Goal: Task Accomplishment & Management: Manage account settings

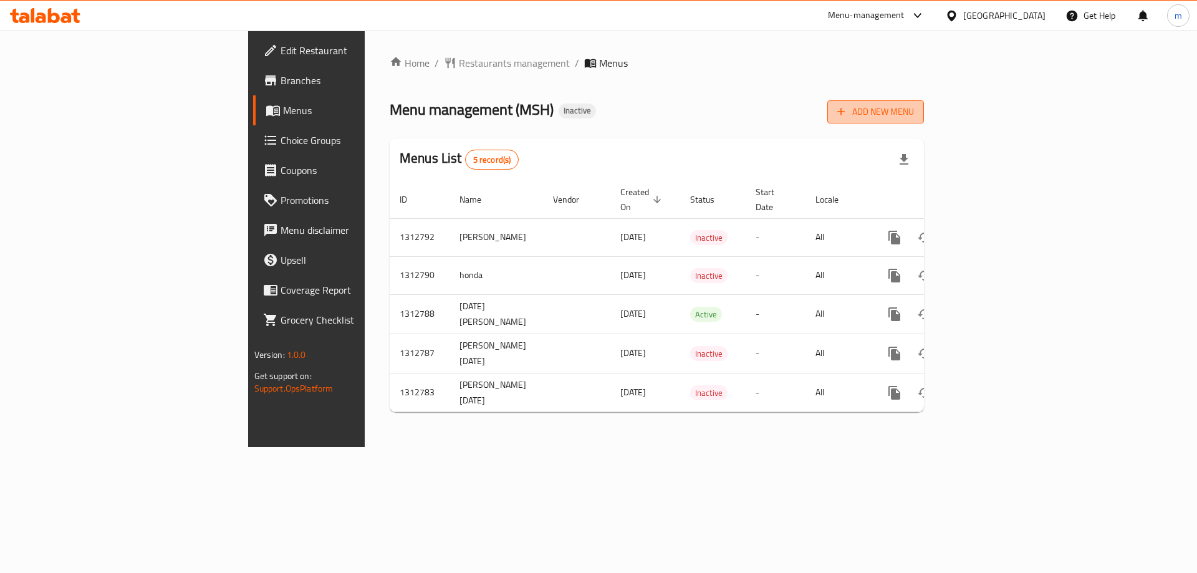
click at [914, 105] on span "Add New Menu" at bounding box center [875, 112] width 77 height 16
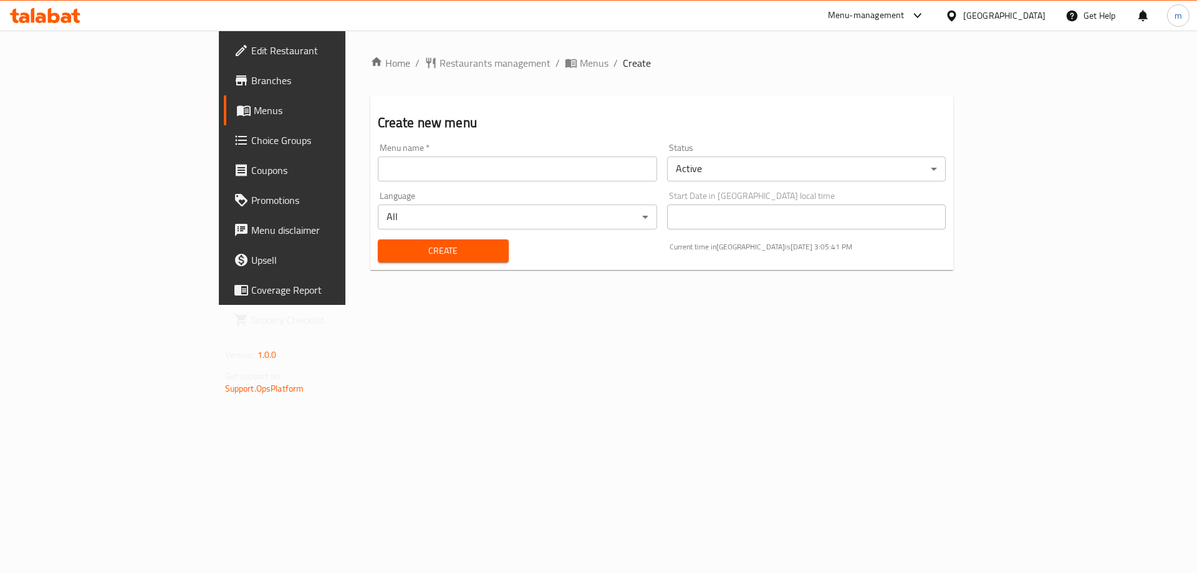
click at [527, 165] on input "text" at bounding box center [517, 168] width 279 height 25
type input "[PERSON_NAME]"
click at [590, 97] on div "Create new menu Menu name   * [PERSON_NAME] Menu name * Status Active ​ Languag…" at bounding box center [662, 182] width 584 height 175
click at [1130, 166] on body "​ Menu-management [GEOGRAPHIC_DATA] Get Help m Edit Restaurant Branches Menus C…" at bounding box center [598, 302] width 1197 height 542
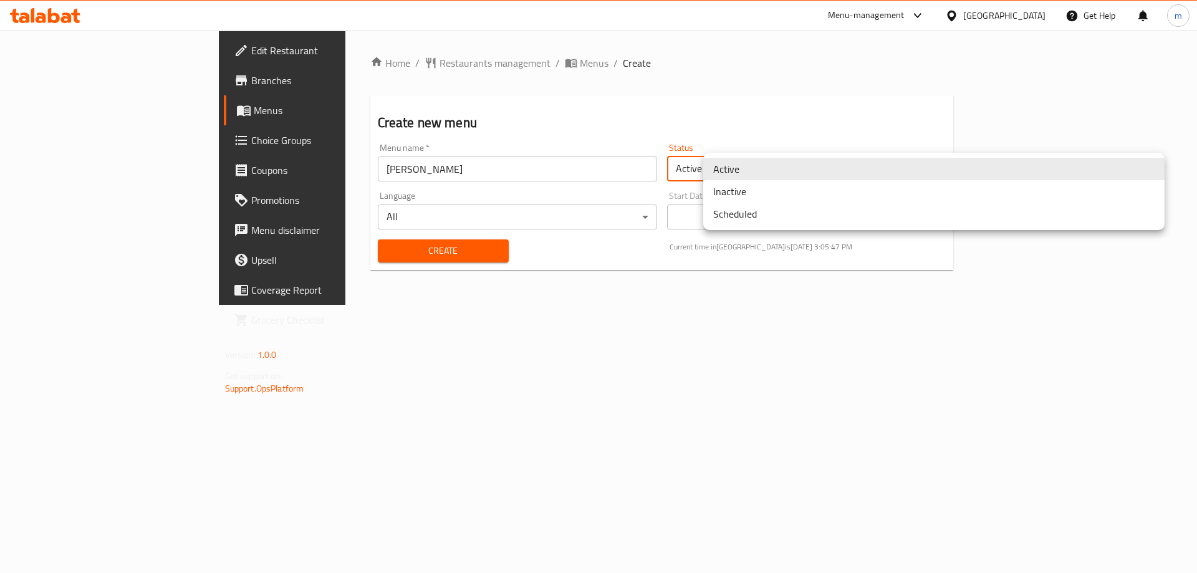
click at [933, 205] on li "Scheduled" at bounding box center [933, 214] width 461 height 22
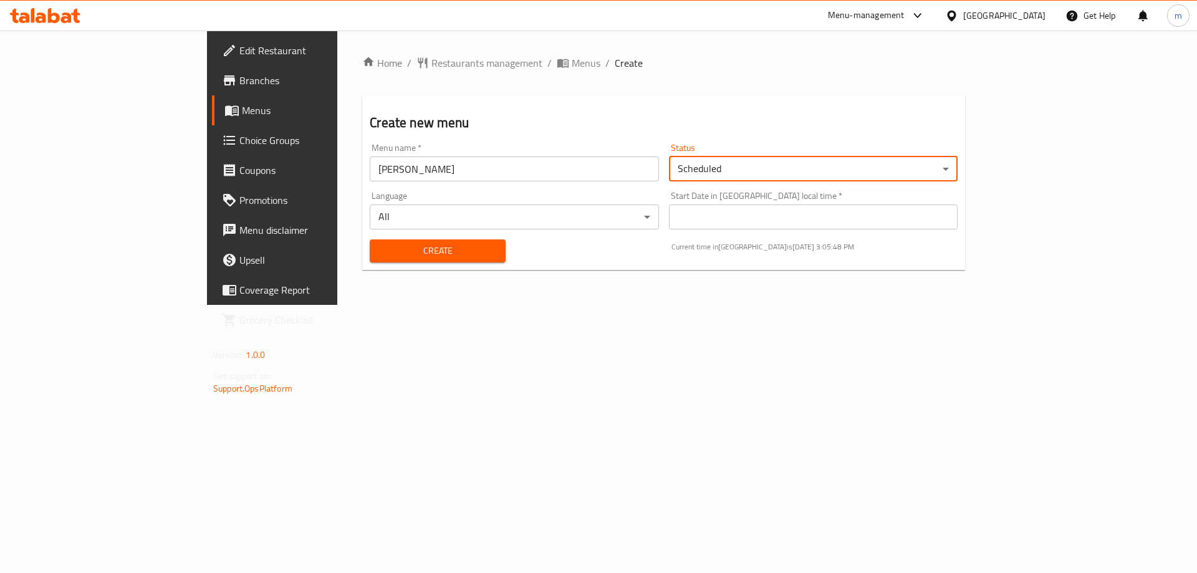
click at [936, 173] on body "​ Menu-management [GEOGRAPHIC_DATA] Get Help m Edit Restaurant Branches Menus C…" at bounding box center [598, 302] width 1197 height 542
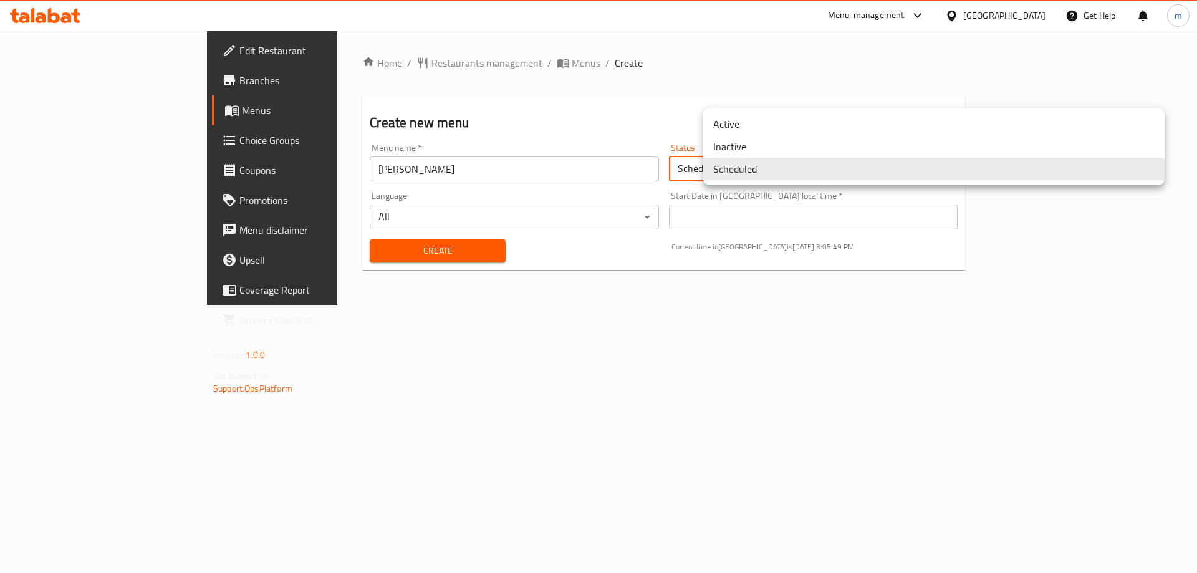
click at [829, 148] on li "Inactive" at bounding box center [933, 146] width 461 height 22
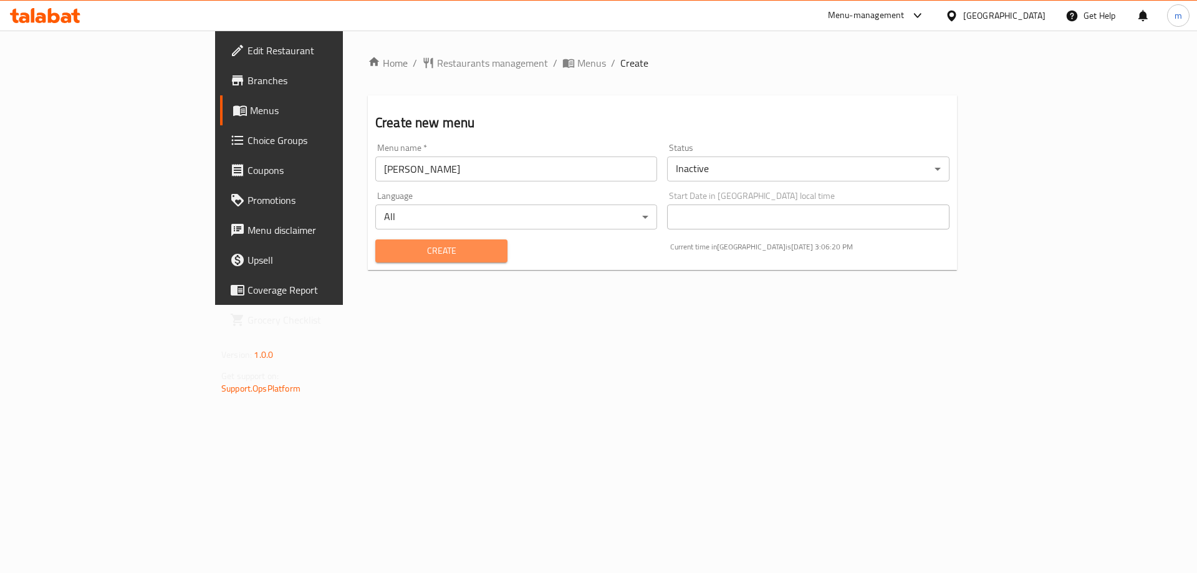
click at [402, 256] on span "Create" at bounding box center [441, 251] width 112 height 16
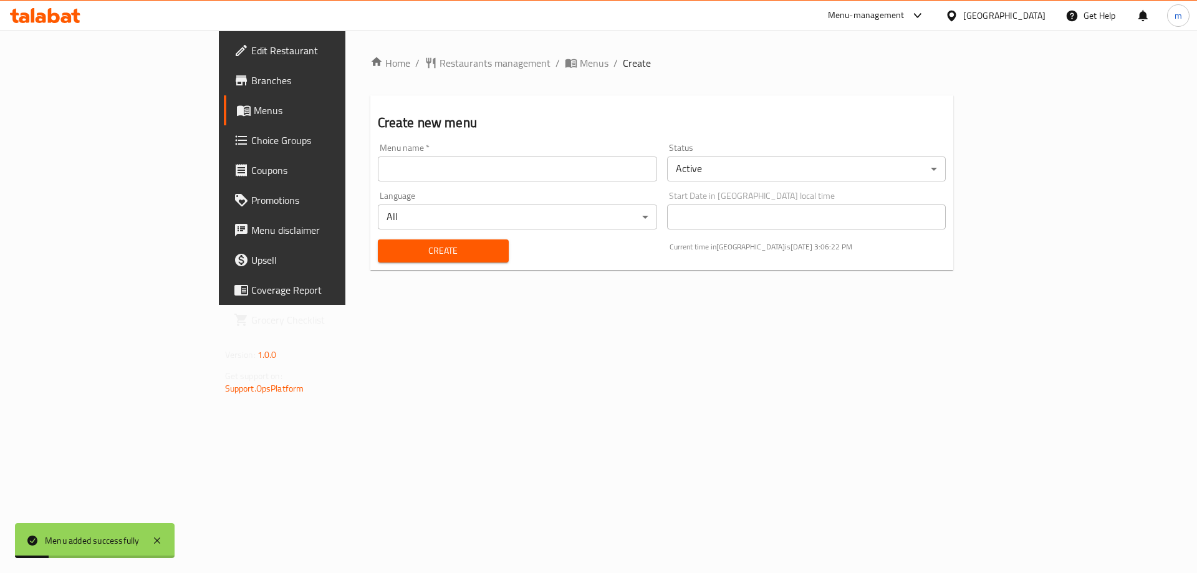
click at [254, 115] on span "Menus" at bounding box center [331, 110] width 155 height 15
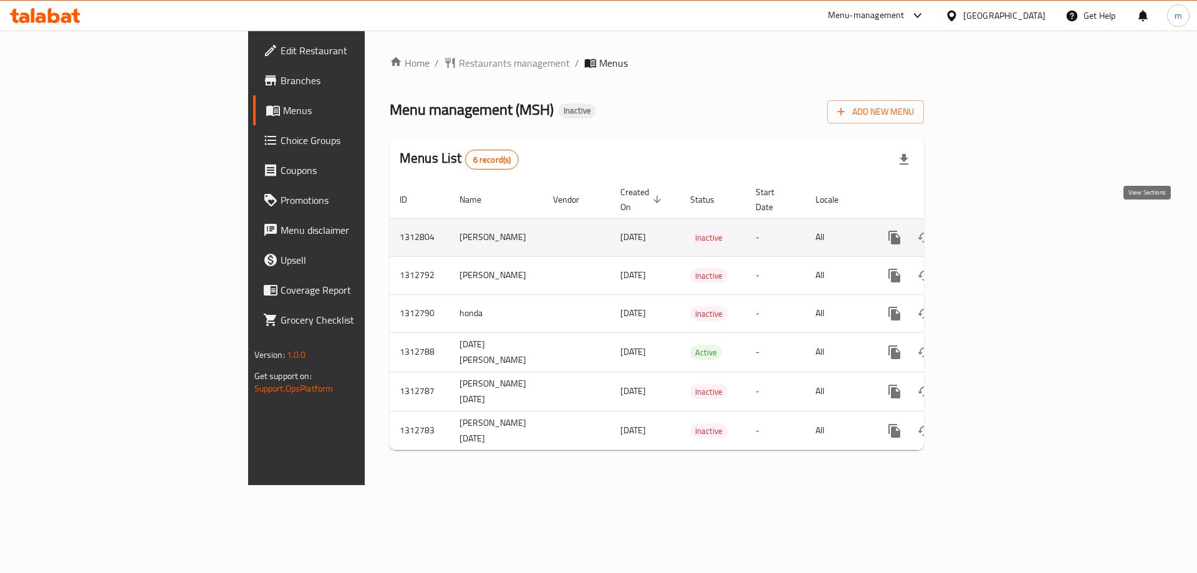
click at [999, 223] on link "enhanced table" at bounding box center [985, 238] width 30 height 30
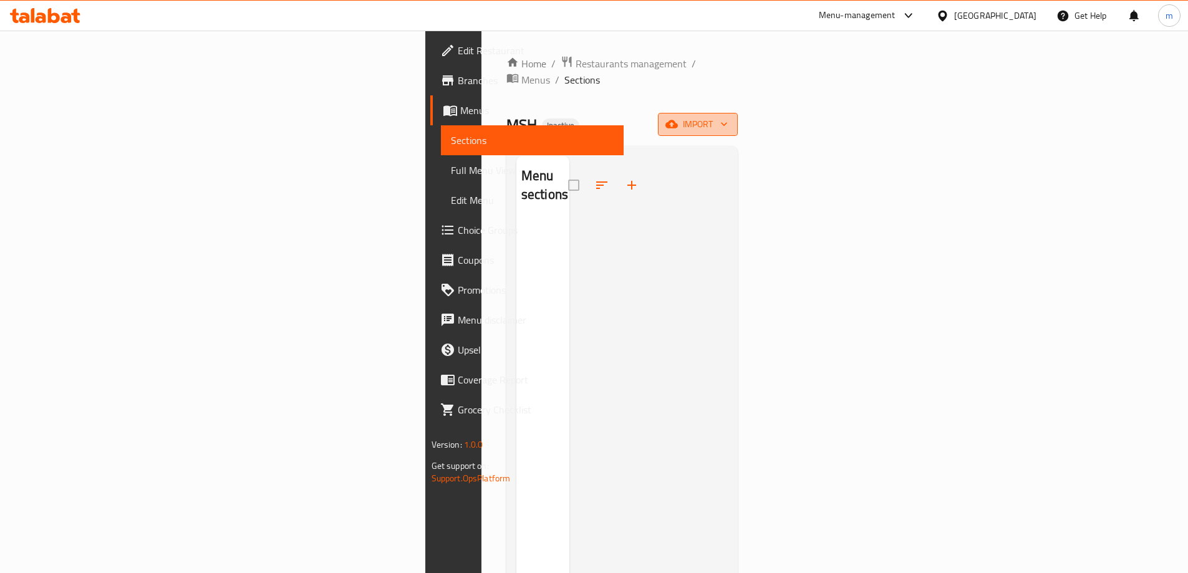
click at [728, 117] on span "import" at bounding box center [698, 125] width 60 height 16
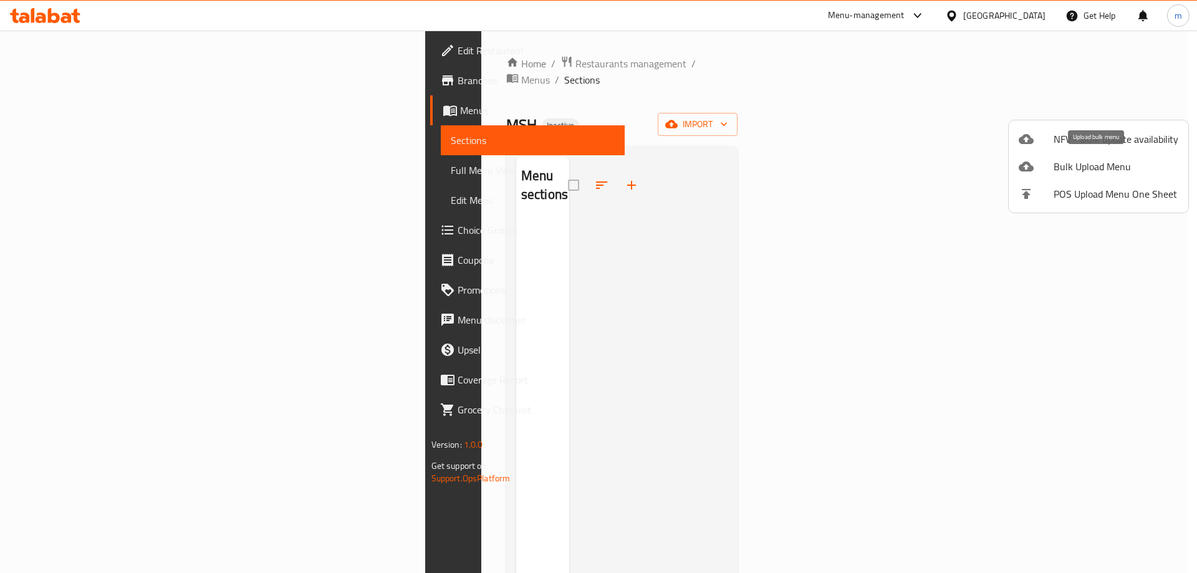
click at [1099, 163] on span "Bulk Upload Menu" at bounding box center [1116, 166] width 125 height 15
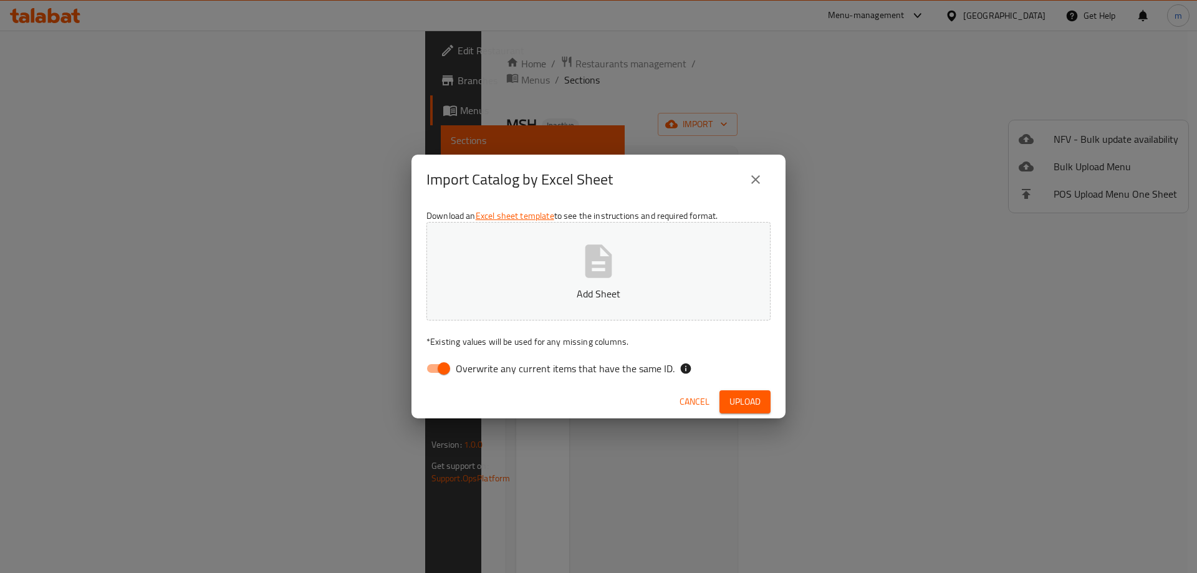
click at [447, 368] on input "Overwrite any current items that have the same ID." at bounding box center [443, 369] width 71 height 24
checkbox input "false"
click at [590, 266] on icon "button" at bounding box center [598, 260] width 27 height 33
click at [744, 397] on span "Upload" at bounding box center [744, 402] width 31 height 16
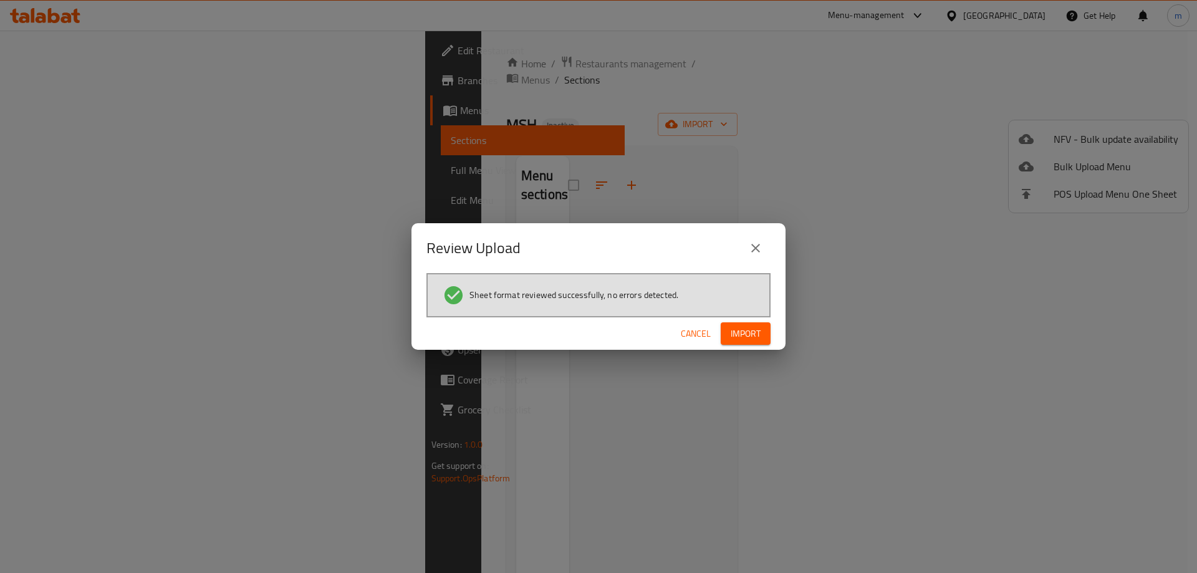
click at [735, 331] on span "Import" at bounding box center [746, 334] width 30 height 16
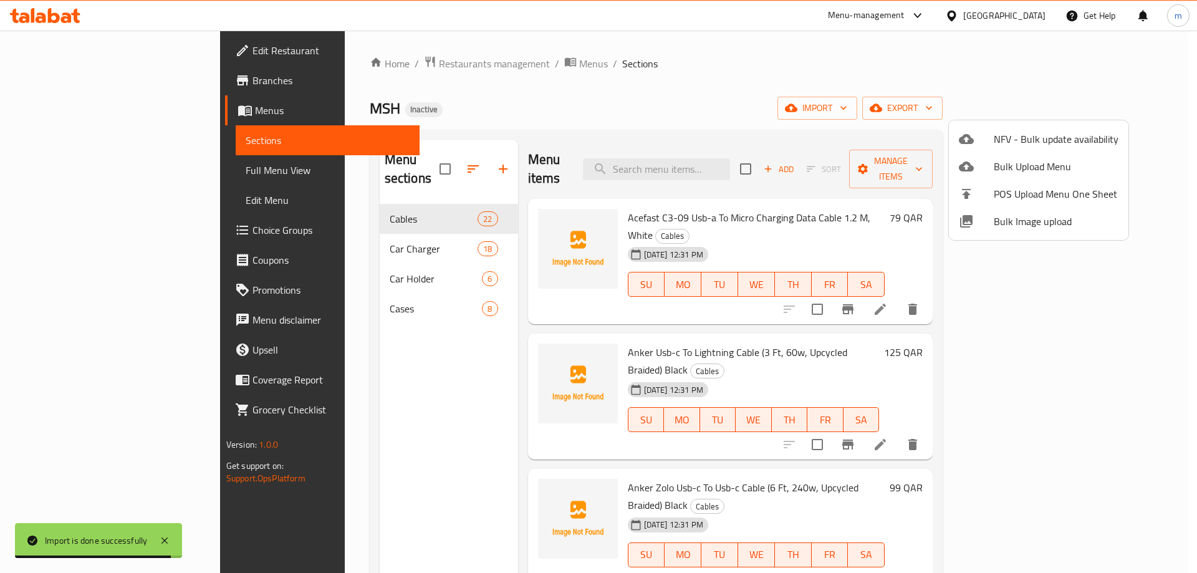
click at [892, 65] on div at bounding box center [598, 286] width 1197 height 573
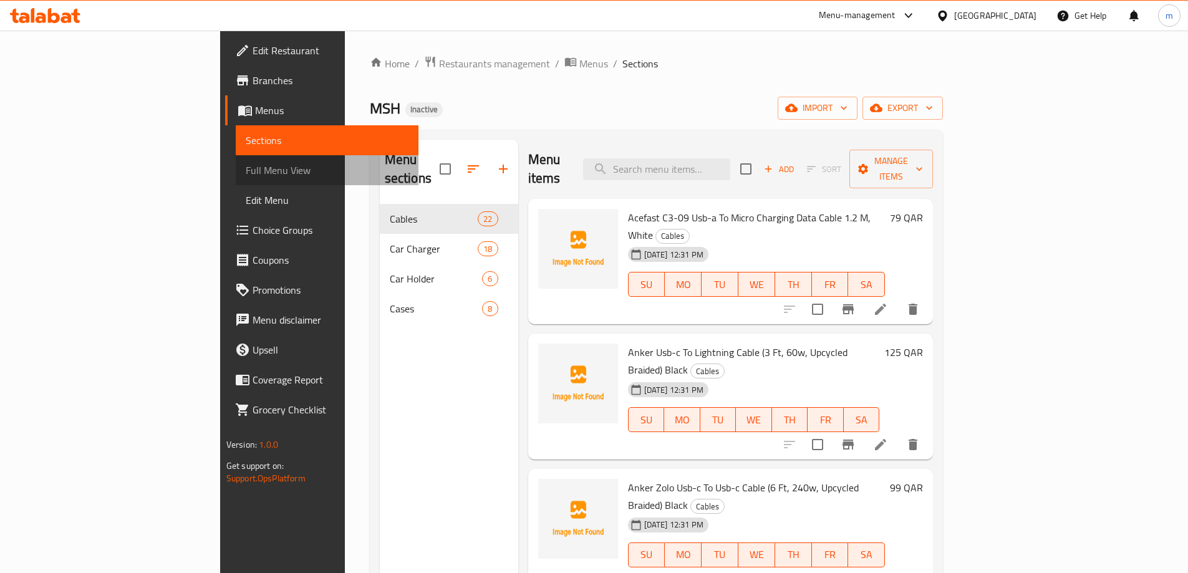
click at [246, 172] on span "Full Menu View" at bounding box center [327, 170] width 163 height 15
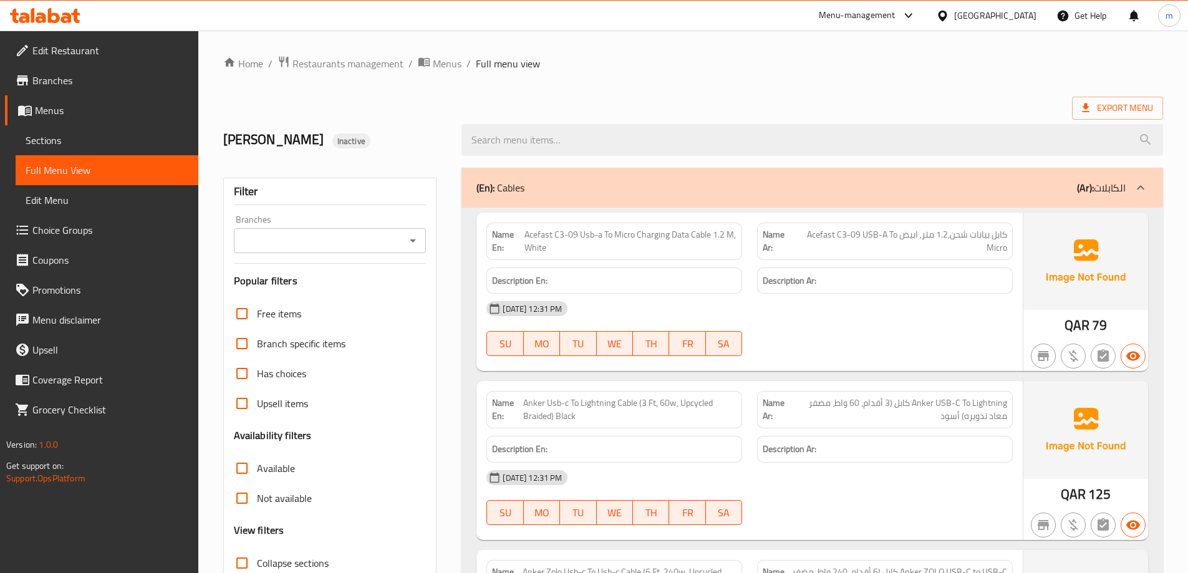
click at [988, 235] on span "كابل بيانات شحن,1.2 متر, ابيض Acefast C3-09 USB-A To Micro" at bounding box center [901, 241] width 212 height 26
click at [945, 309] on div "[DATE] 12:31 PM" at bounding box center [749, 309] width 541 height 30
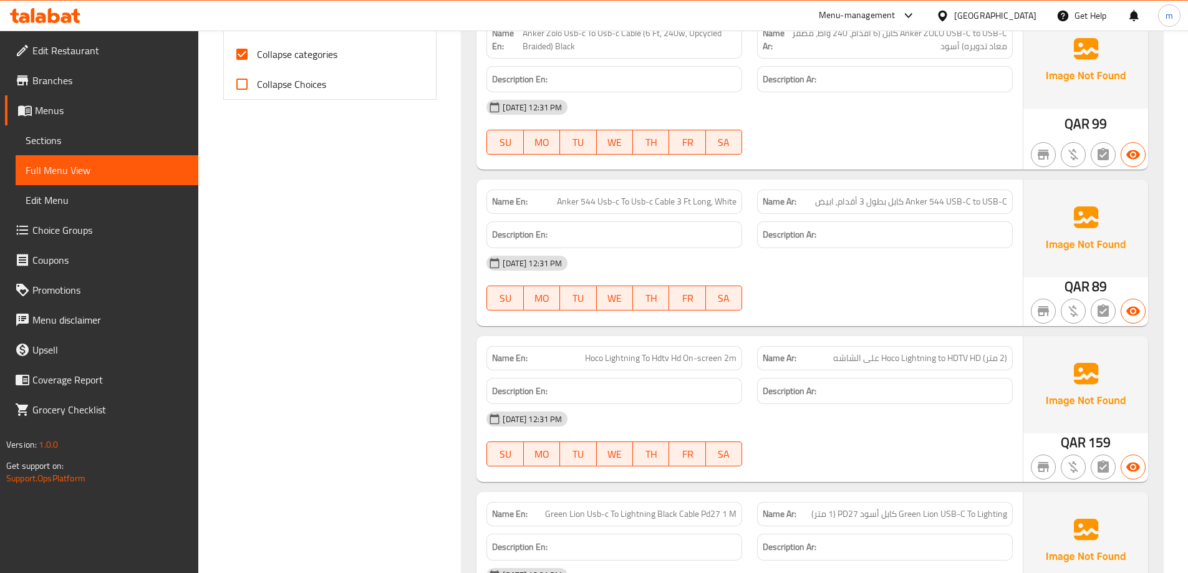
scroll to position [623, 0]
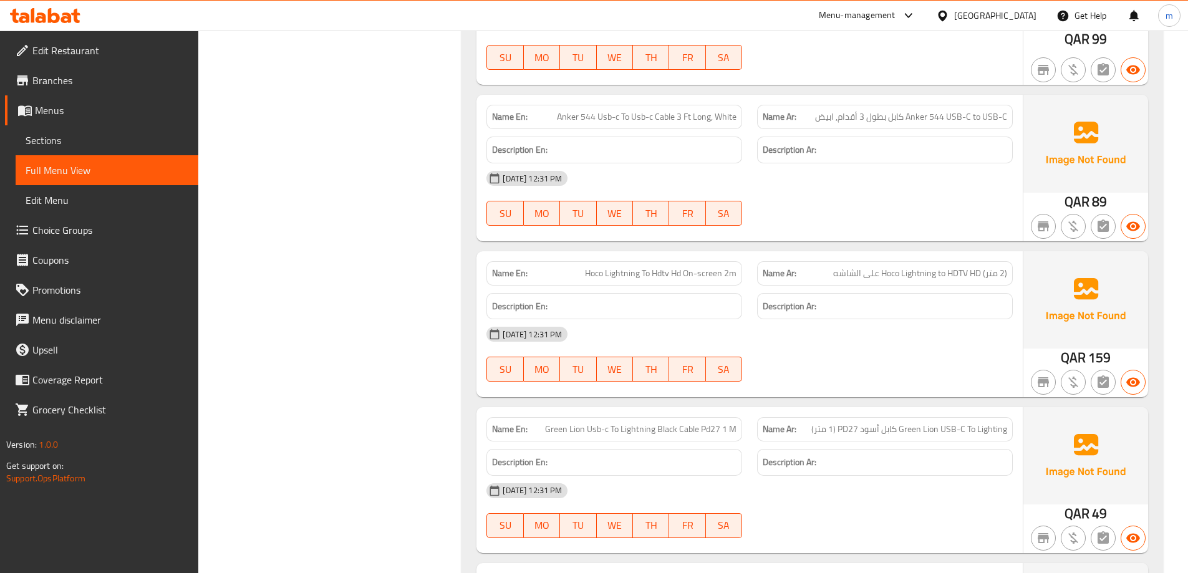
drag, startPoint x: 98, startPoint y: 133, endPoint x: 169, endPoint y: 132, distance: 71.1
click at [98, 133] on span "Sections" at bounding box center [107, 140] width 163 height 15
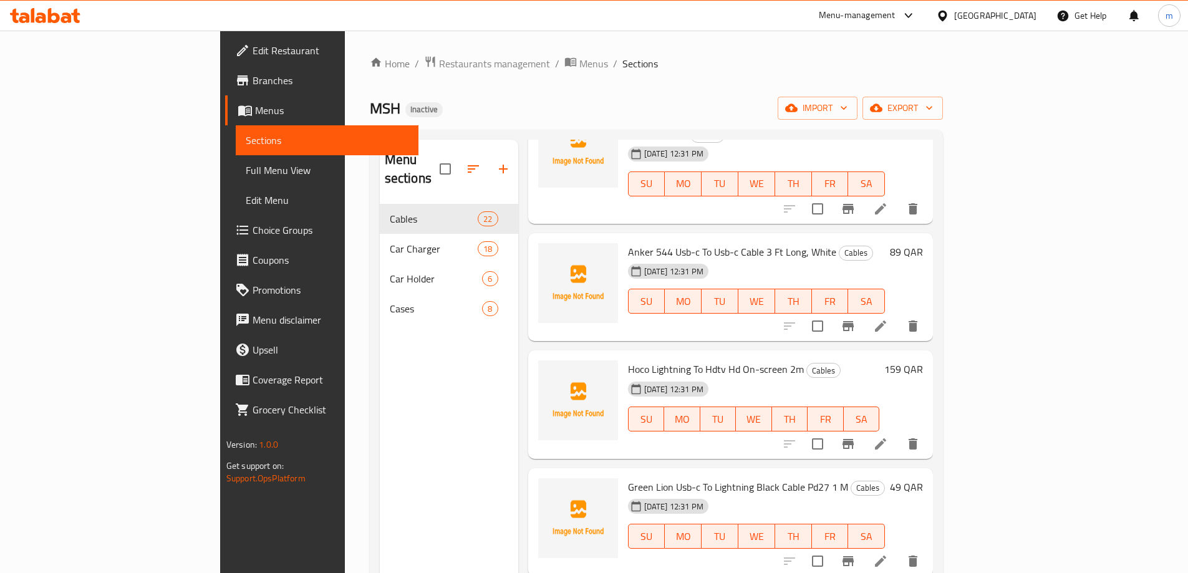
scroll to position [436, 0]
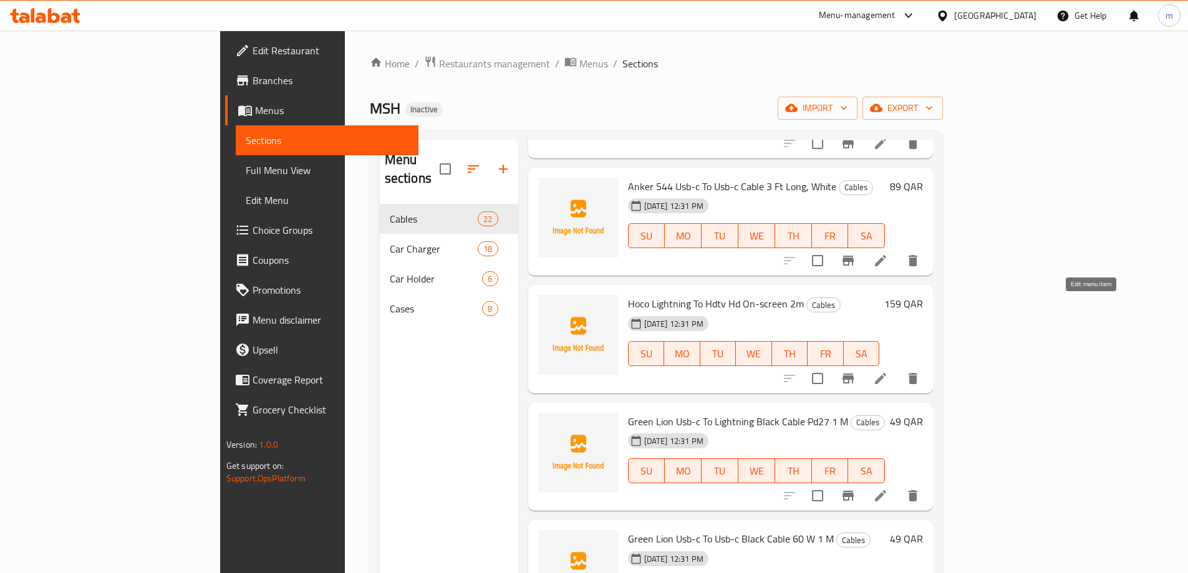
click at [888, 371] on icon at bounding box center [880, 378] width 15 height 15
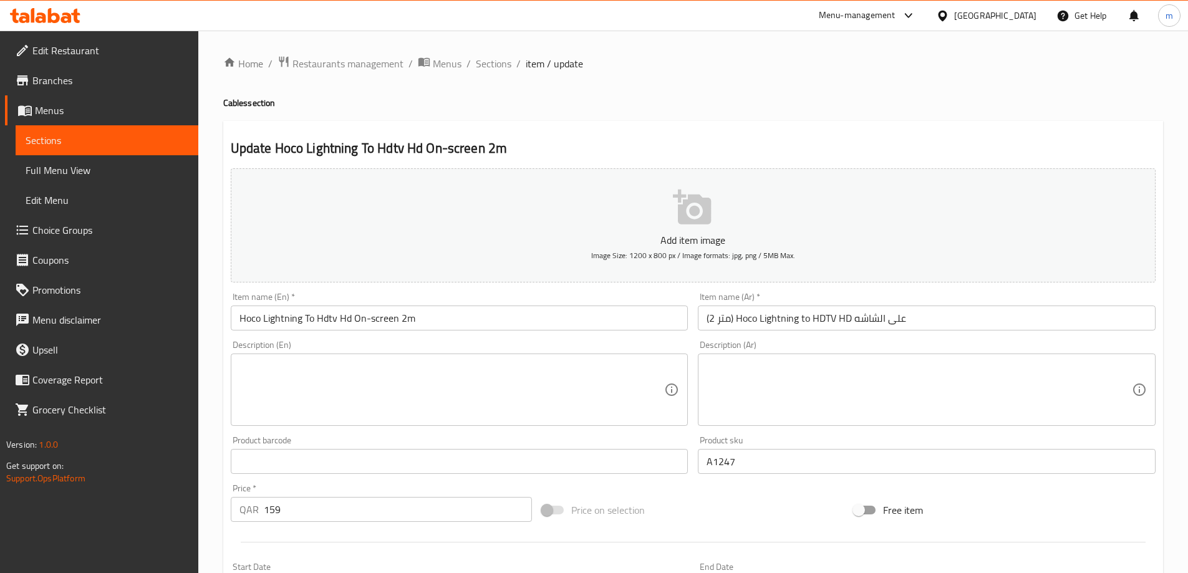
click at [108, 168] on span "Full Menu View" at bounding box center [107, 170] width 163 height 15
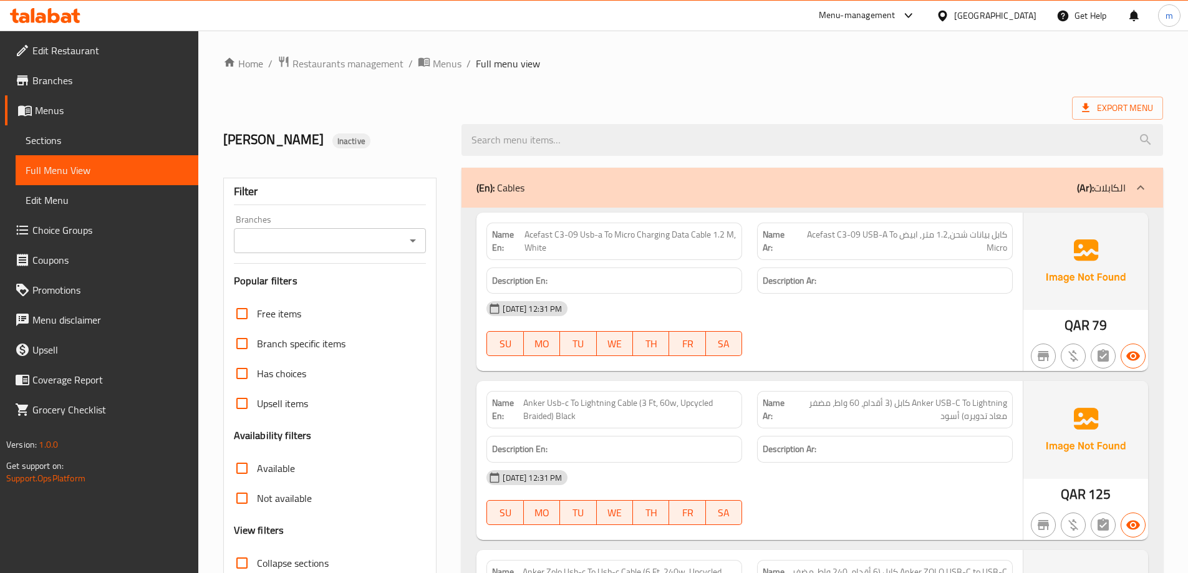
click at [57, 135] on span "Sections" at bounding box center [107, 140] width 163 height 15
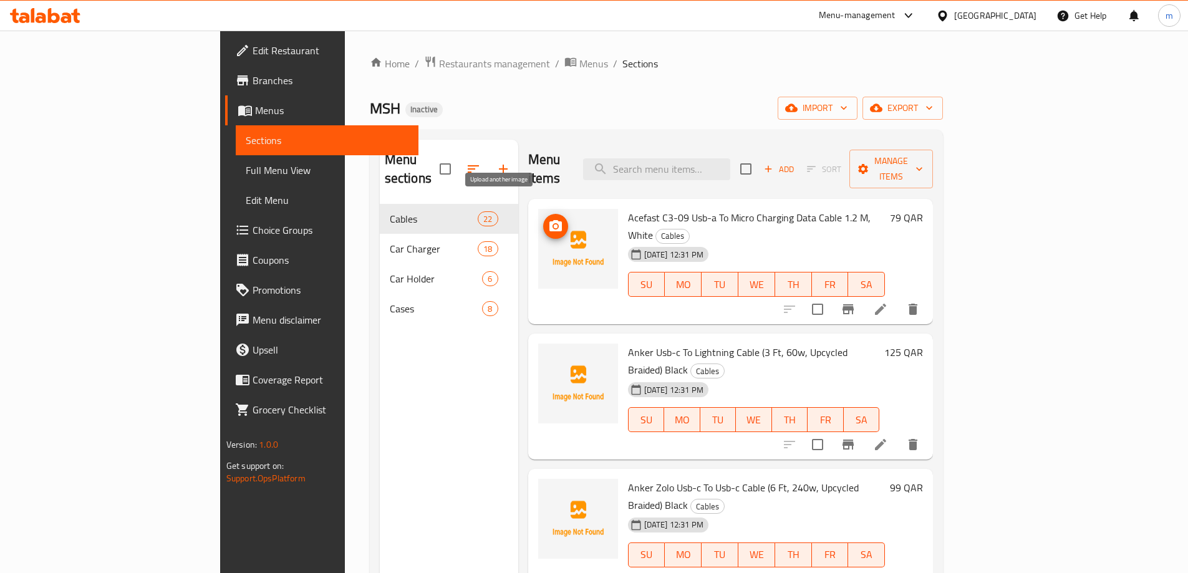
click at [548, 219] on icon "upload picture" at bounding box center [555, 226] width 15 height 15
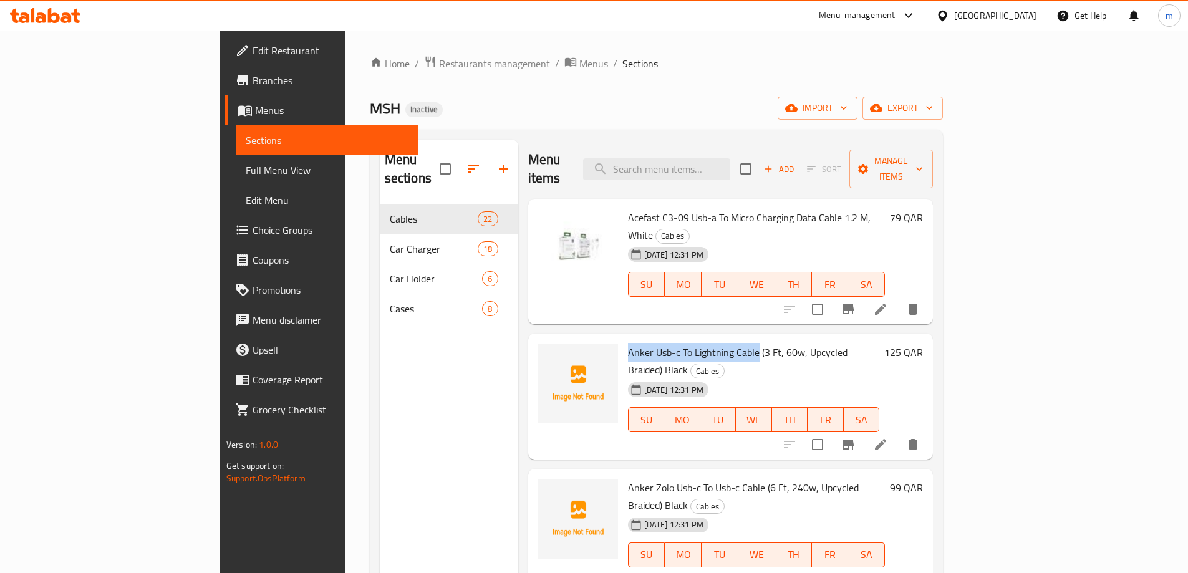
drag, startPoint x: 571, startPoint y: 319, endPoint x: 703, endPoint y: 325, distance: 132.3
click at [703, 339] on div "Anker Usb-c To Lightning Cable (3 Ft, 60w, Upcycled Braided) Black Cables [DATE…" at bounding box center [754, 397] width 262 height 116
copy span "Anker Usb-c To Lightning Cable"
click at [548, 354] on icon "upload picture" at bounding box center [555, 361] width 15 height 15
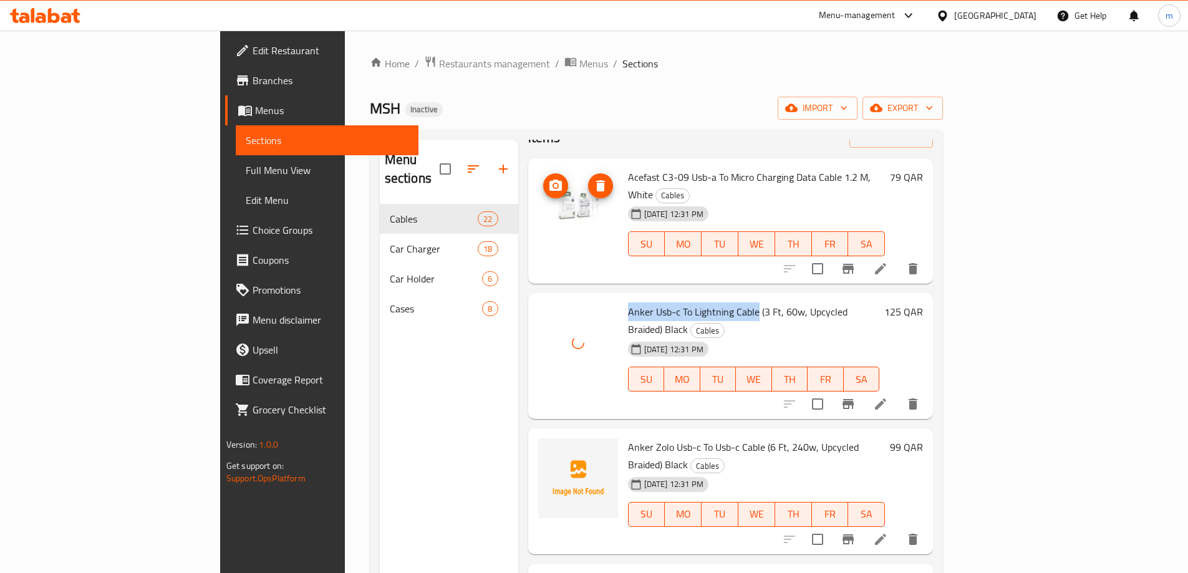
scroll to position [62, 0]
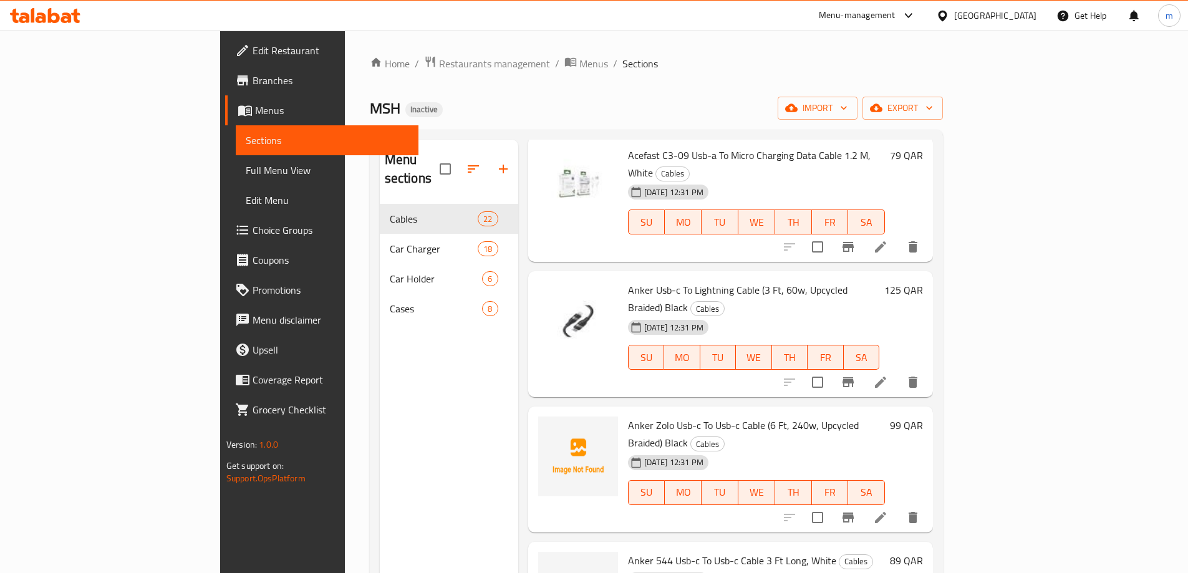
click at [732, 103] on div "MSH Inactive import export" at bounding box center [656, 108] width 573 height 23
click at [380, 463] on div "Menu sections Cables 22 Car Charger 18 Car Holder 6 Cases 8" at bounding box center [449, 426] width 138 height 573
click at [380, 478] on div "Menu sections Cables 22 Car Charger 18 Car Holder 6 Cases 8" at bounding box center [449, 426] width 138 height 573
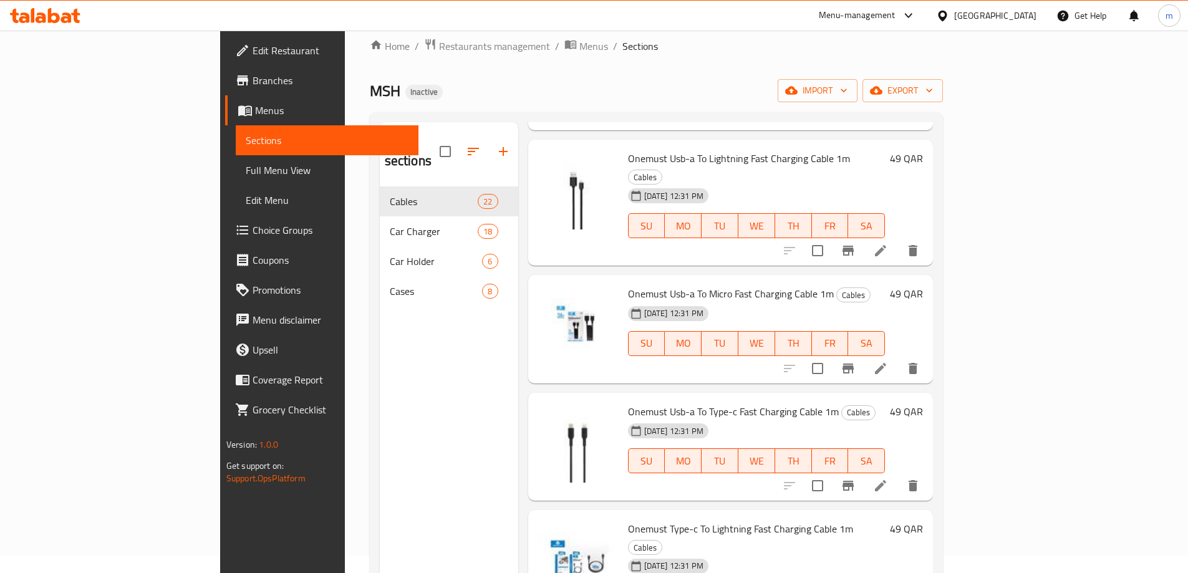
scroll to position [0, 0]
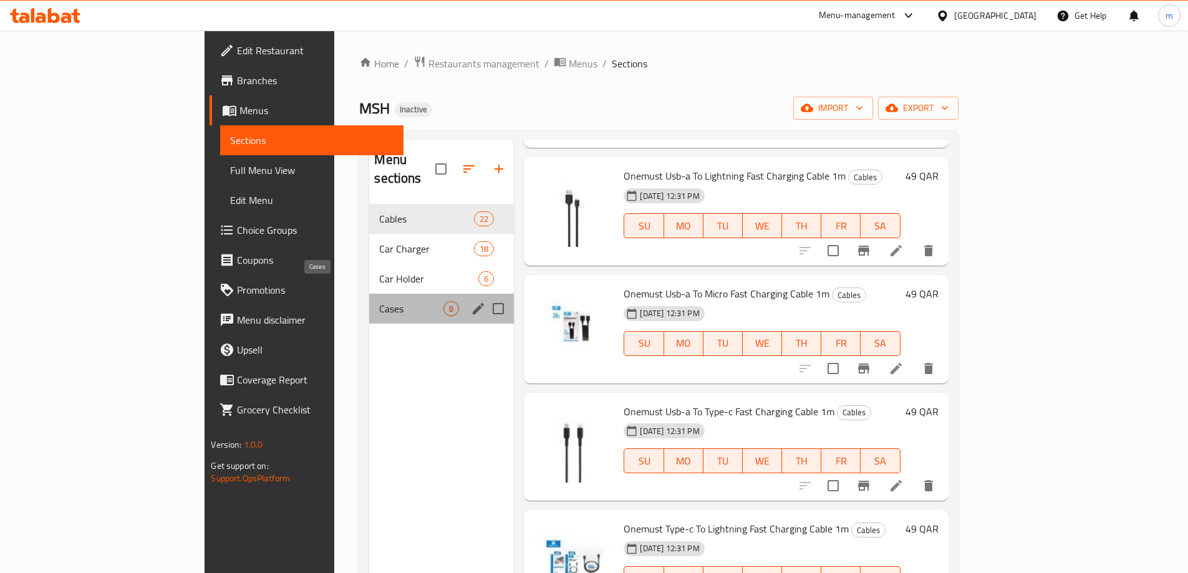
click at [379, 301] on span "Cases" at bounding box center [411, 308] width 64 height 15
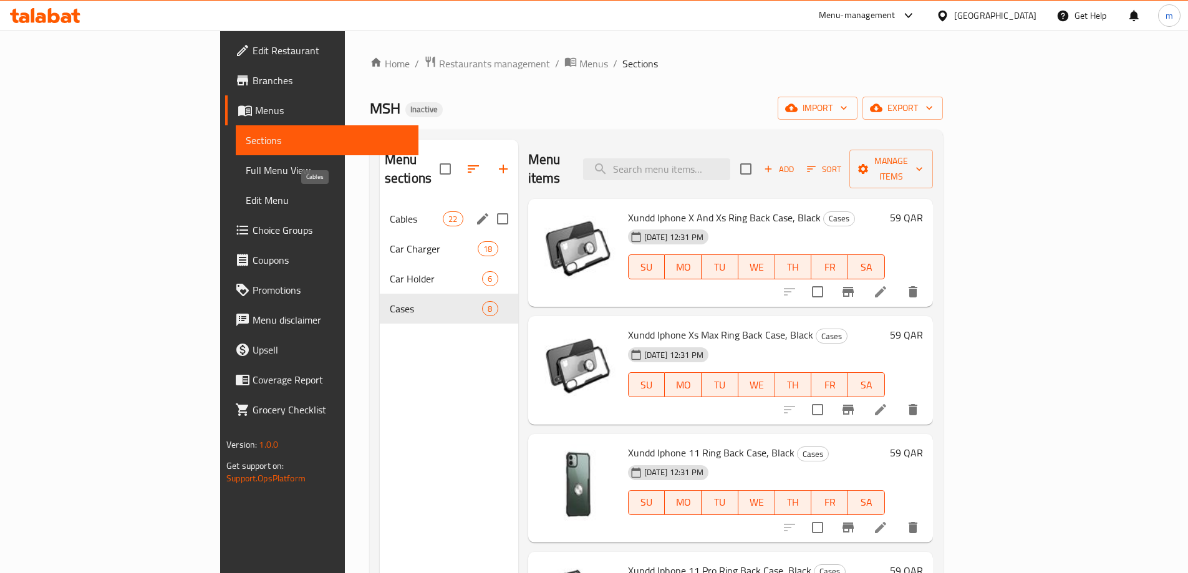
click at [390, 211] on span "Cables" at bounding box center [416, 218] width 53 height 15
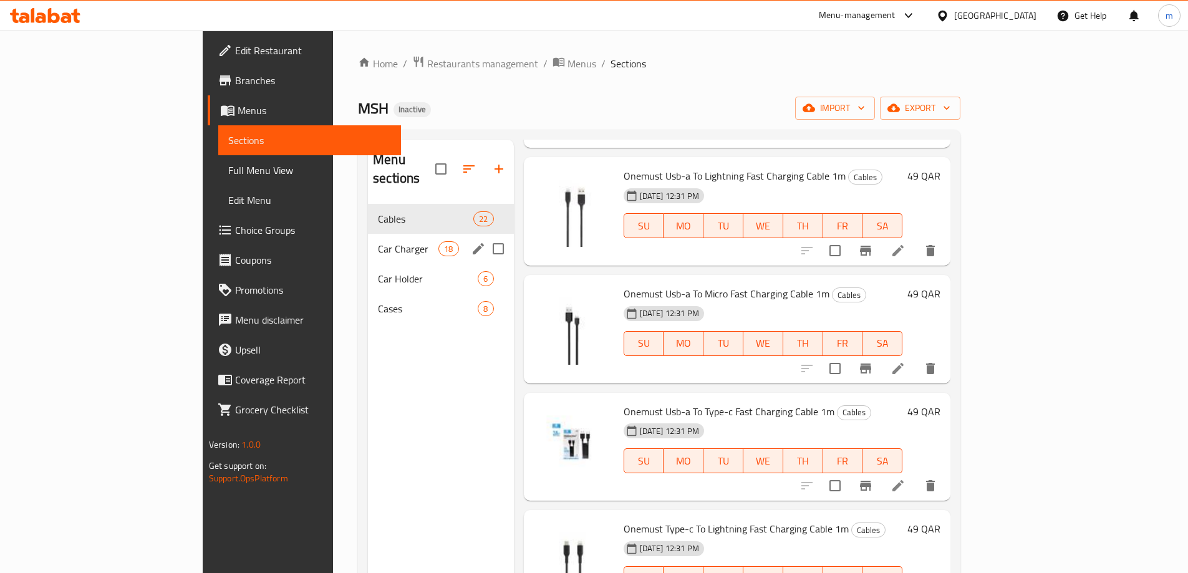
click at [378, 241] on span "Car Charger" at bounding box center [408, 248] width 60 height 15
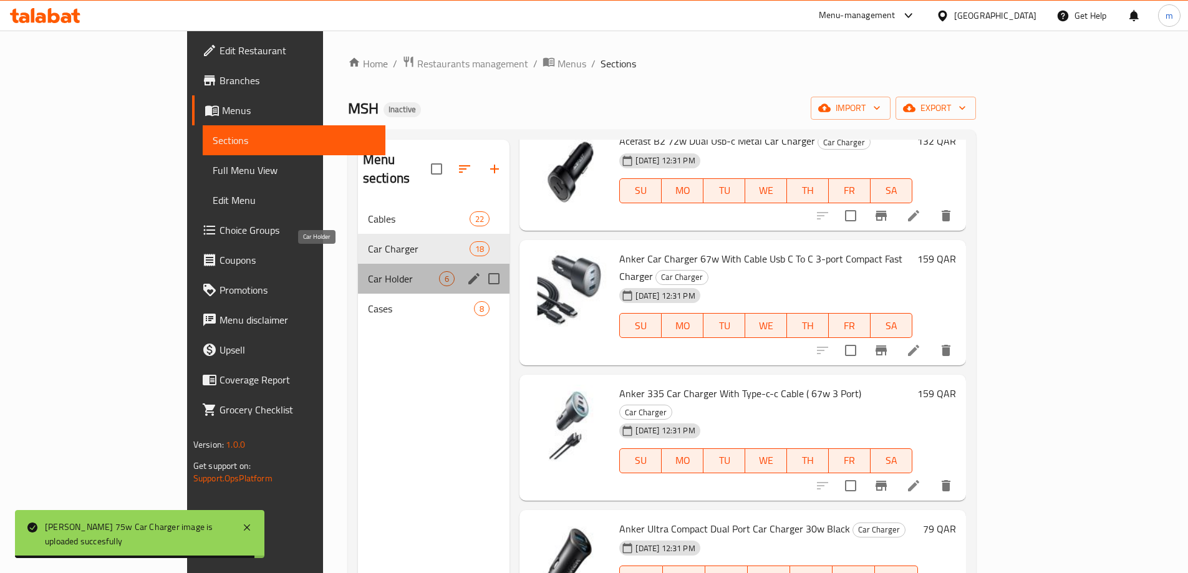
click at [368, 271] on span "Car Holder" at bounding box center [404, 278] width 72 height 15
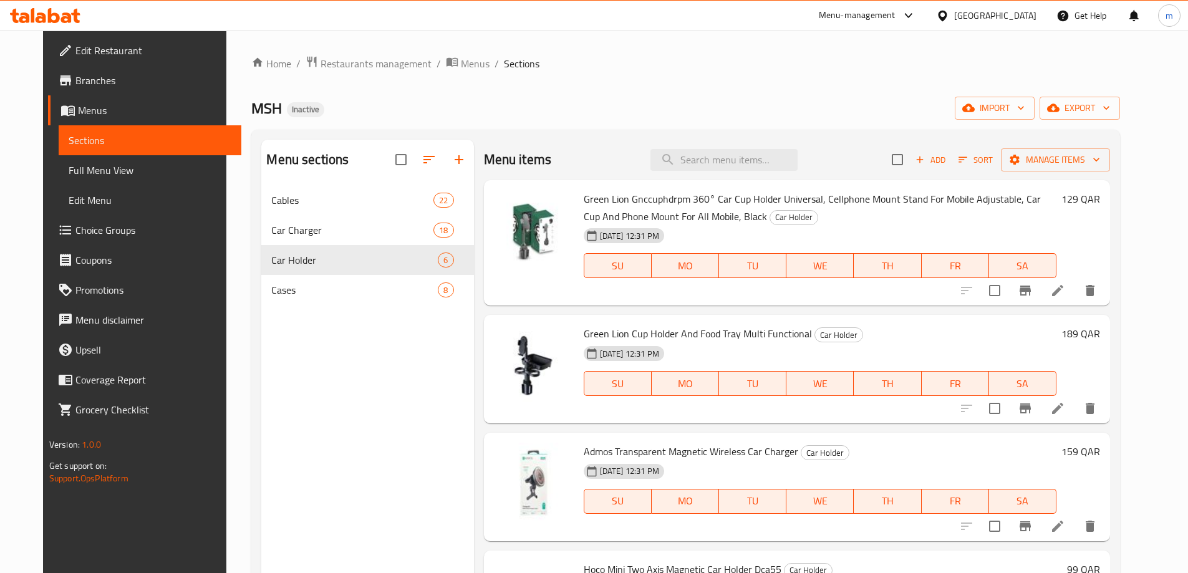
click at [117, 169] on span "Full Menu View" at bounding box center [150, 170] width 163 height 15
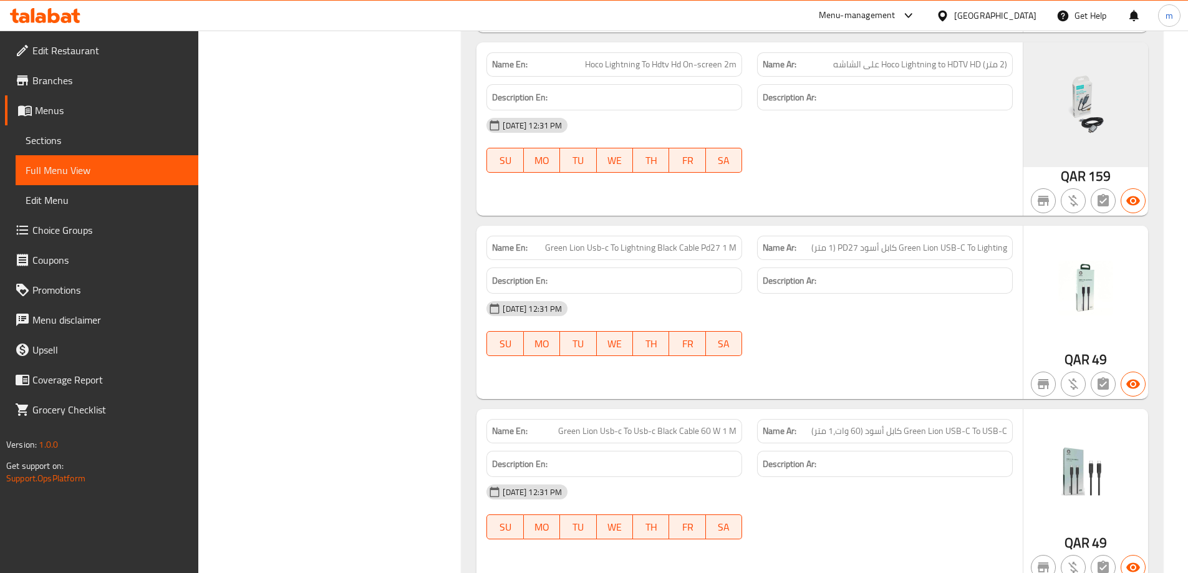
scroll to position [935, 0]
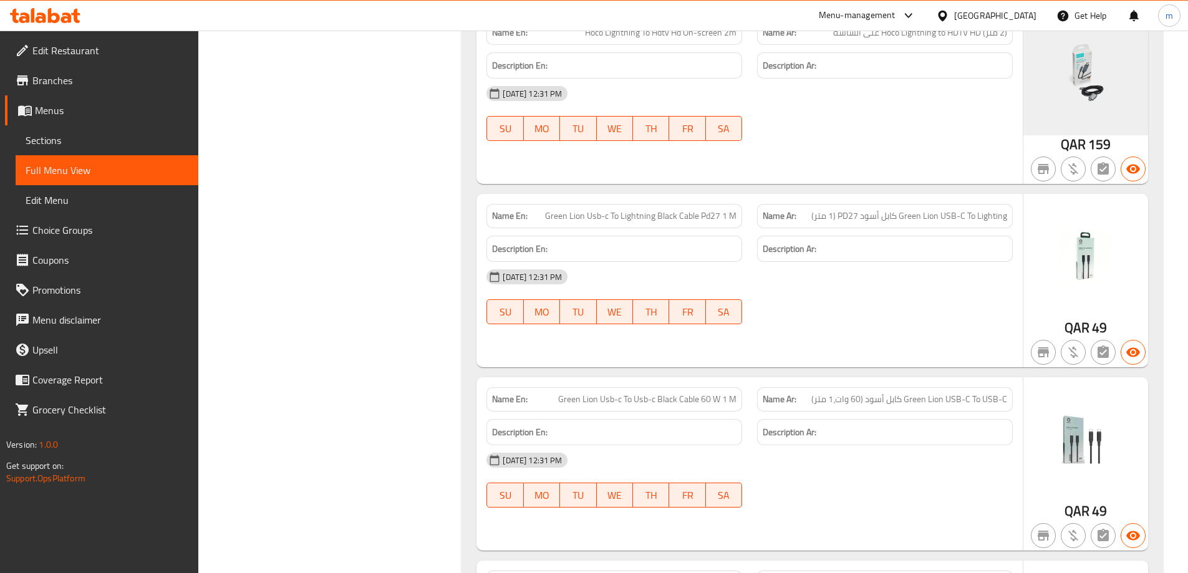
click at [1092, 250] on img at bounding box center [1085, 256] width 125 height 125
click at [94, 140] on span "Sections" at bounding box center [107, 140] width 163 height 15
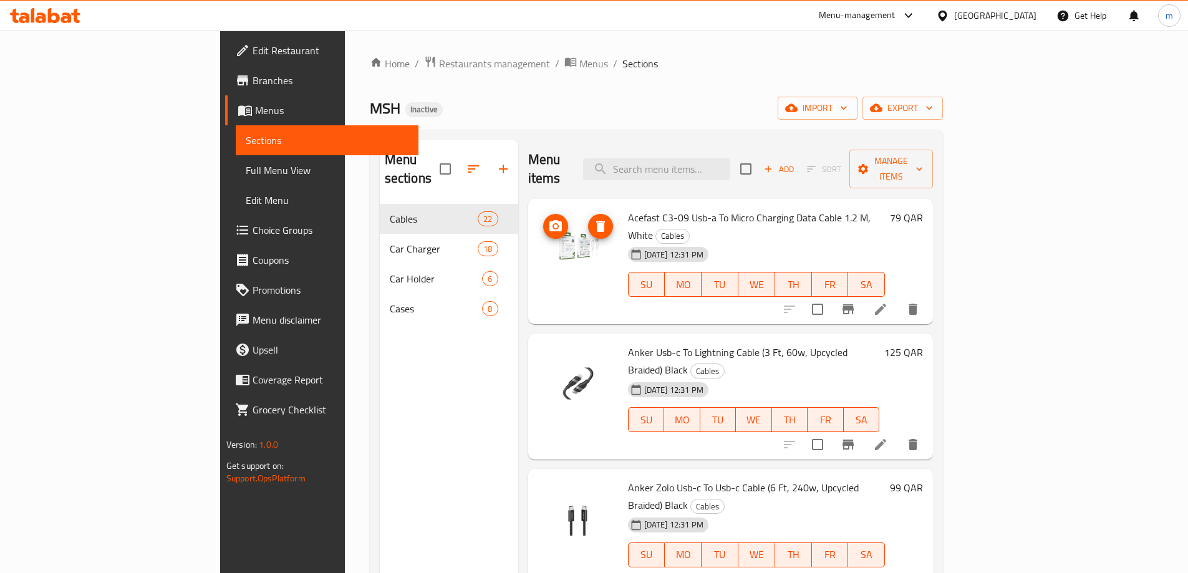
click at [538, 226] on img at bounding box center [578, 249] width 80 height 80
click at [548, 219] on icon "upload picture" at bounding box center [555, 226] width 15 height 15
click at [236, 178] on link "Full Menu View" at bounding box center [327, 170] width 183 height 30
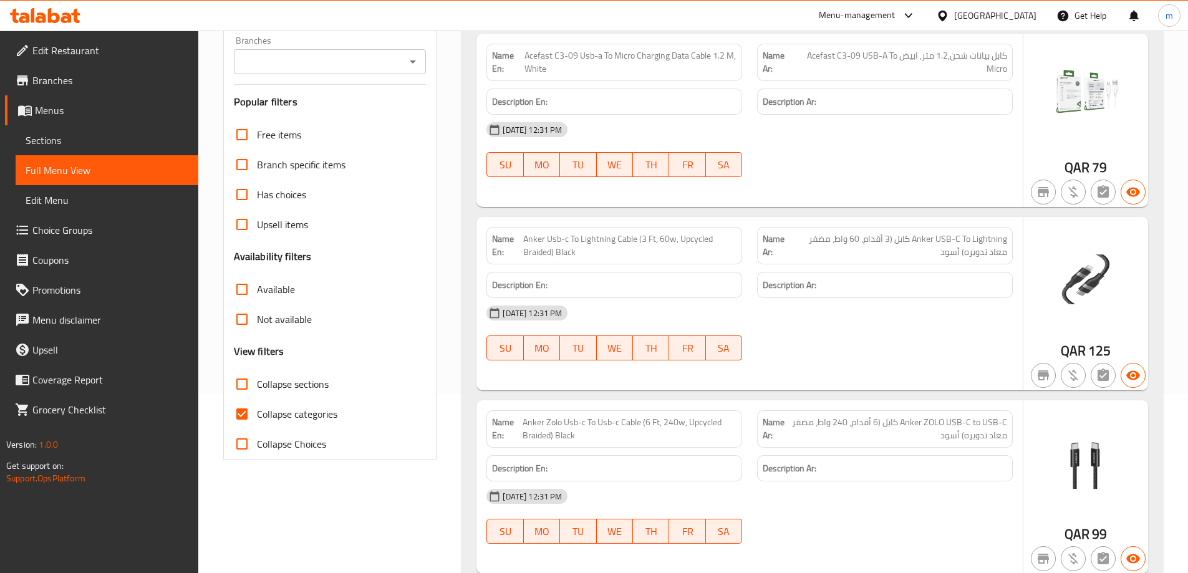
scroll to position [187, 0]
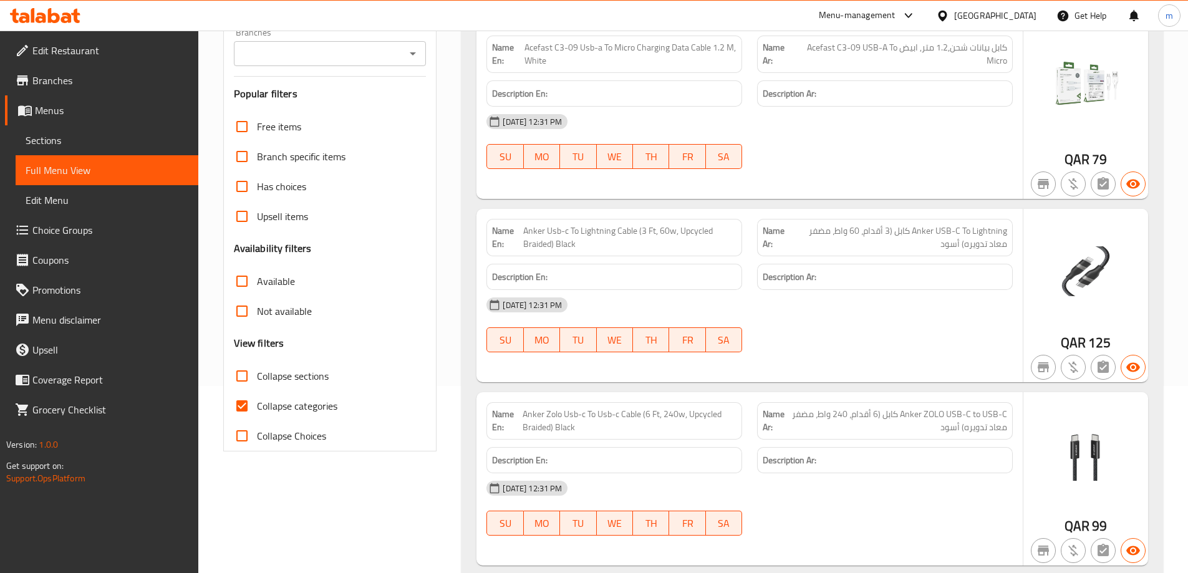
click at [244, 408] on input "Collapse categories" at bounding box center [242, 406] width 30 height 30
checkbox input "false"
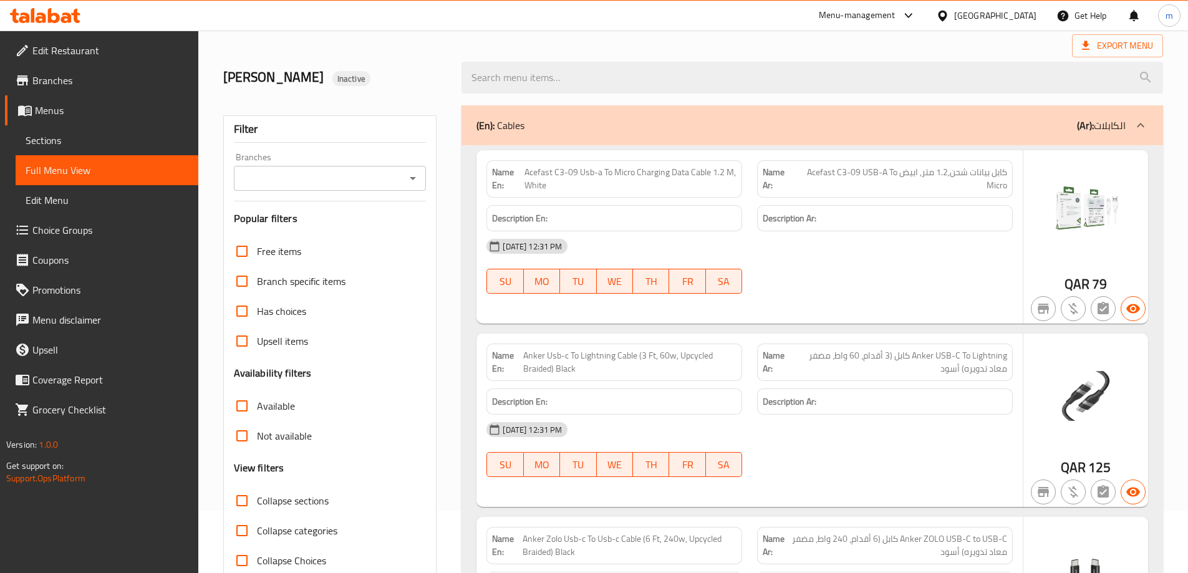
scroll to position [0, 0]
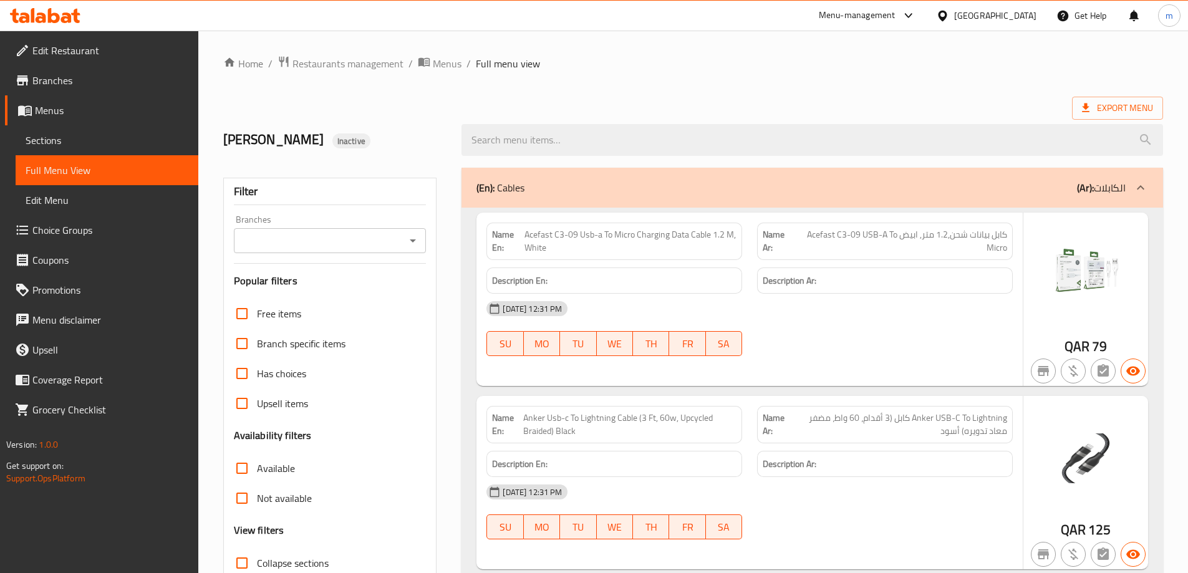
click at [87, 132] on link "Sections" at bounding box center [107, 140] width 183 height 30
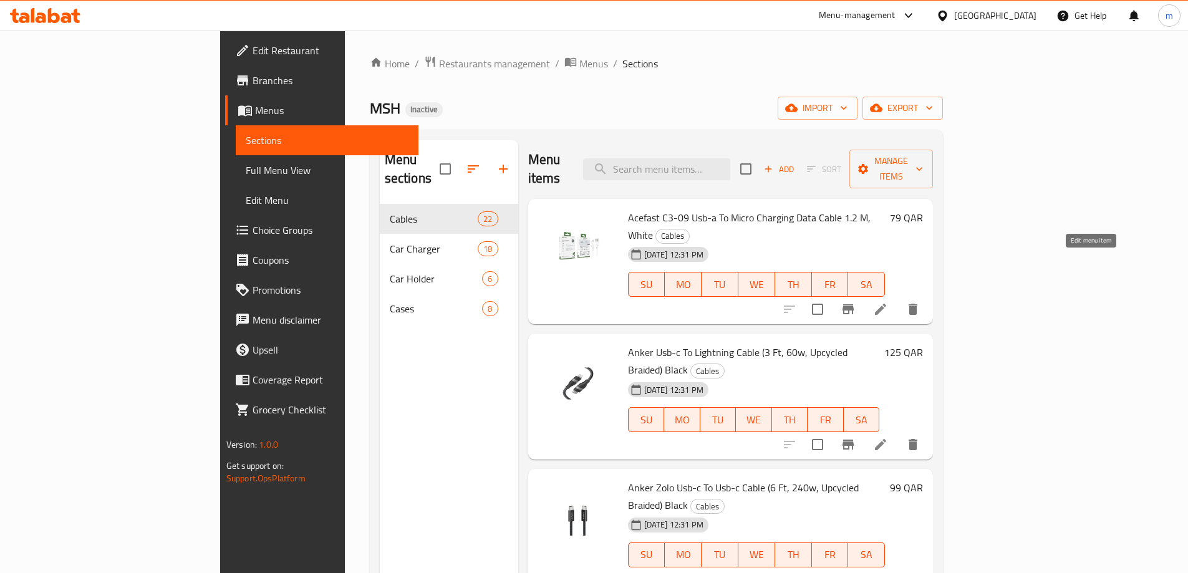
scroll to position [62, 0]
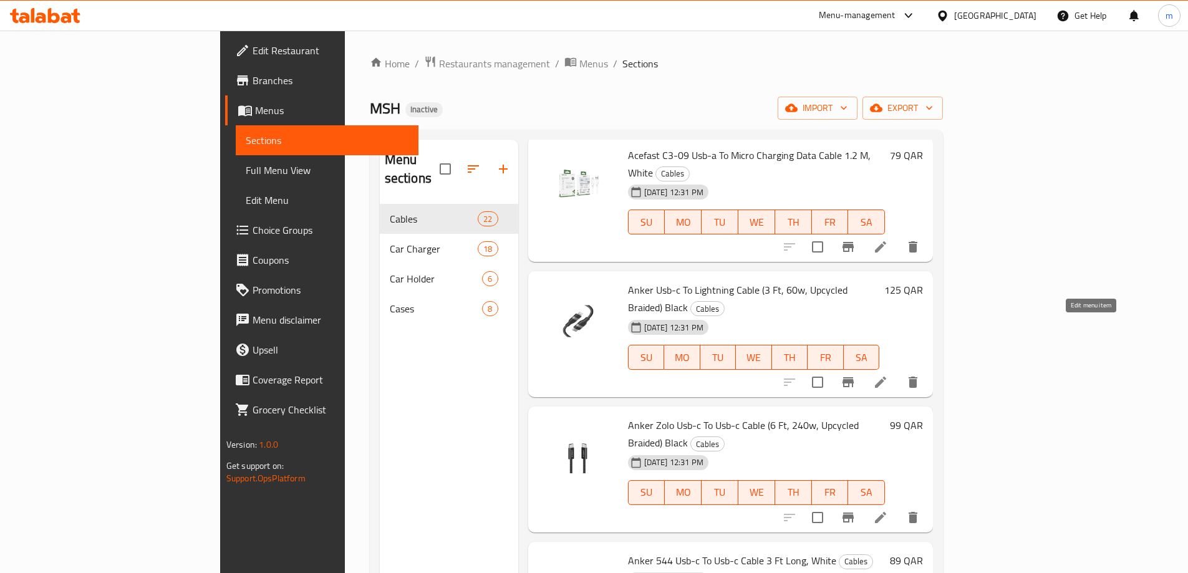
click at [886, 377] on icon at bounding box center [880, 382] width 11 height 11
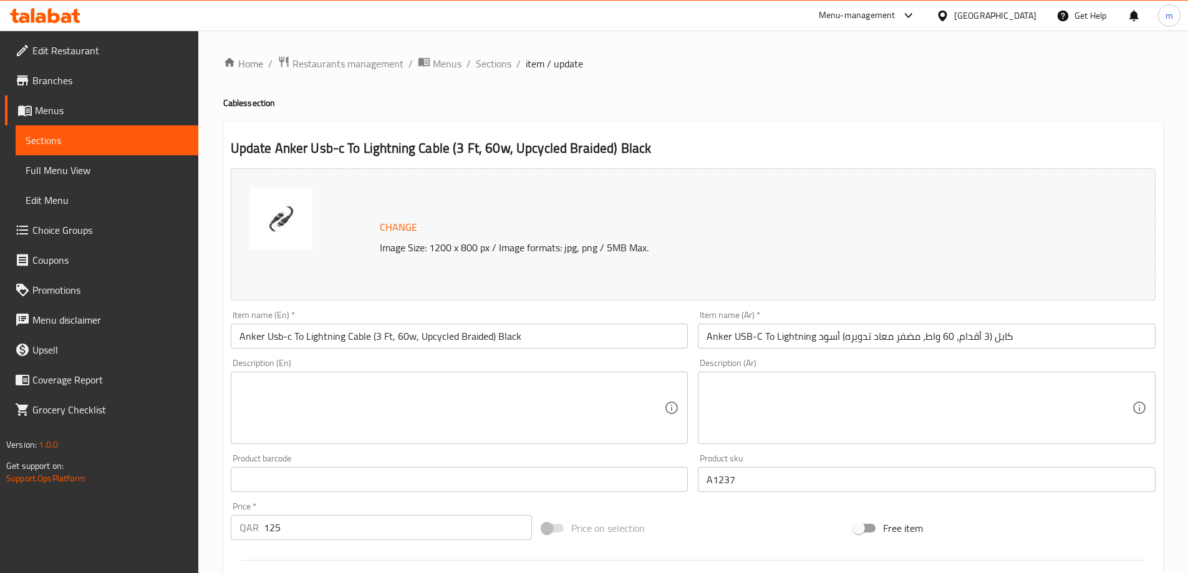
click at [923, 337] on input "Anker USB-C To Lightning كابل (3 أقدام، 60 واط، مضفر معاد تدويره) أسود" at bounding box center [927, 336] width 458 height 25
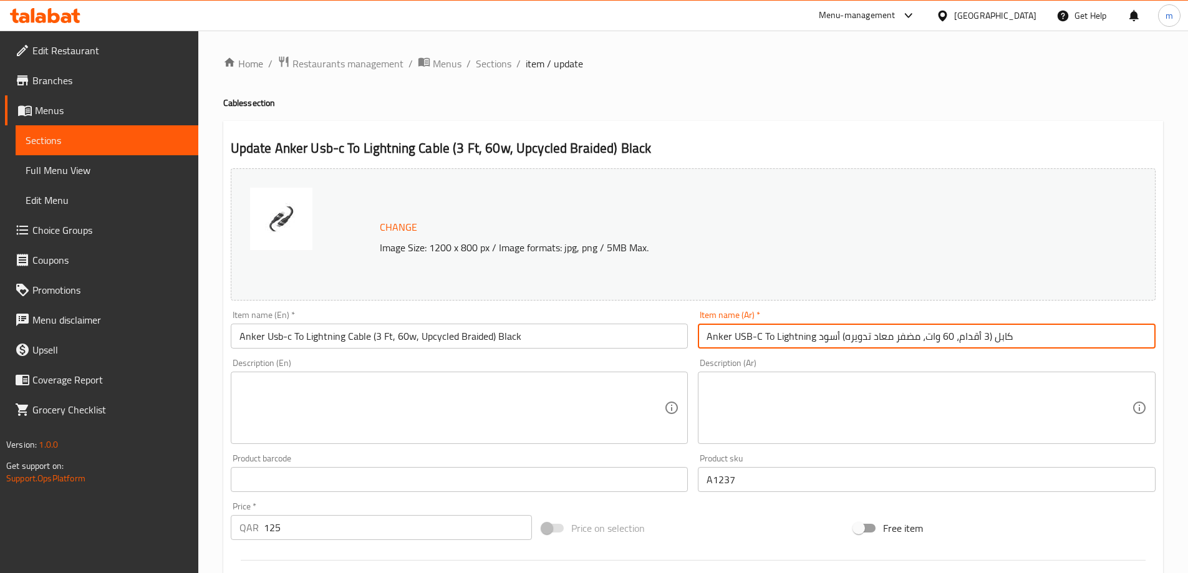
type input "Anker USB-C To Lightning كابل (3 أقدام، 60 وات، مضفر معاد تدويره) أسود"
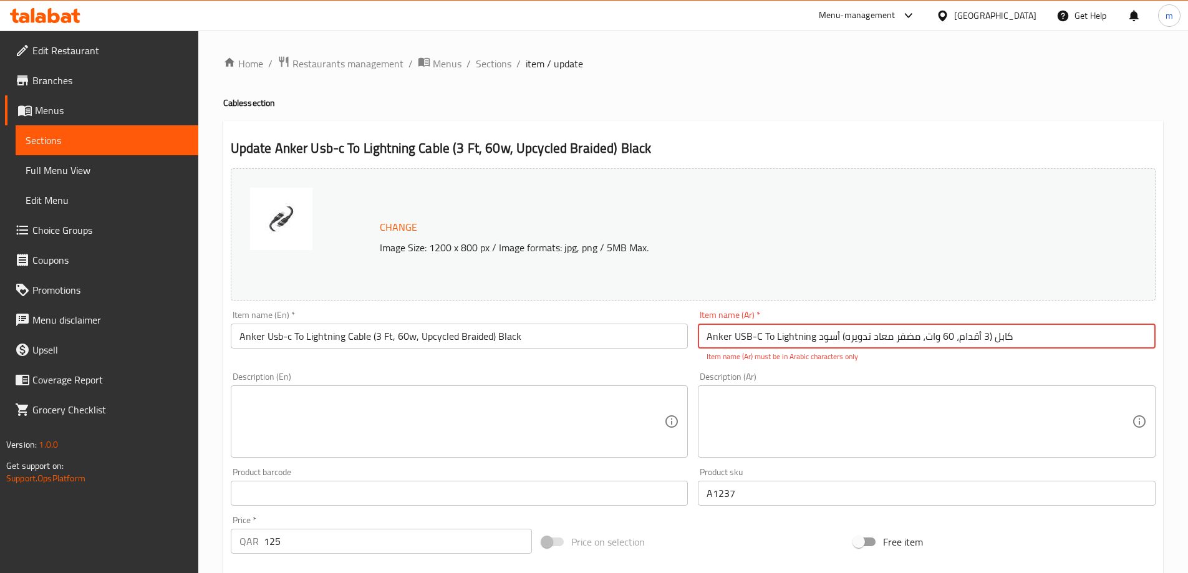
click at [77, 104] on span "Menus" at bounding box center [111, 110] width 153 height 15
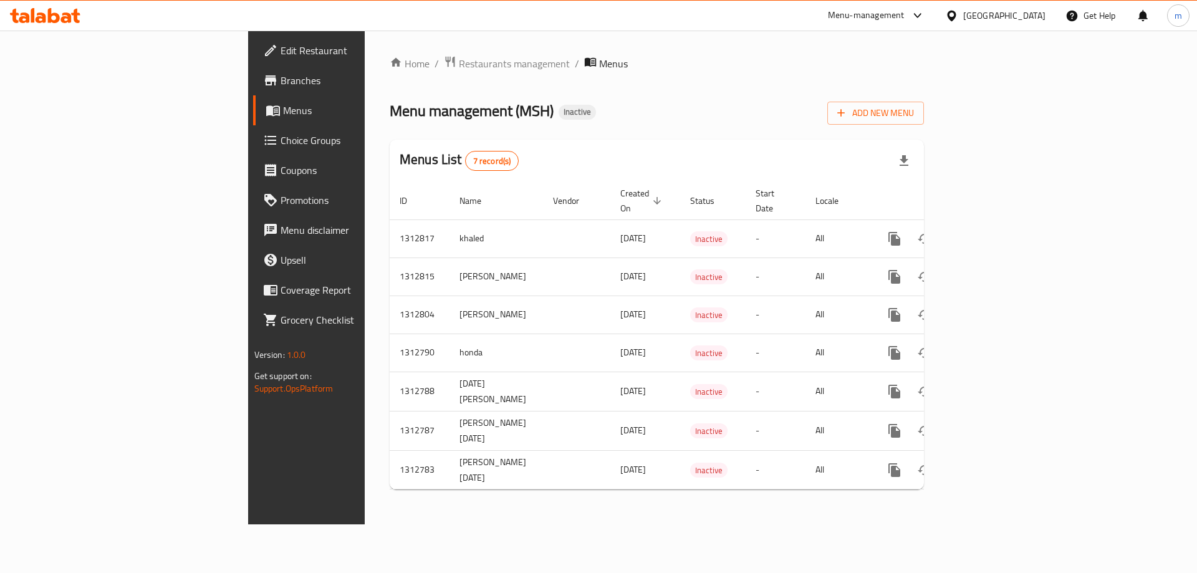
click at [1037, 16] on div "[GEOGRAPHIC_DATA]" at bounding box center [1004, 16] width 82 height 14
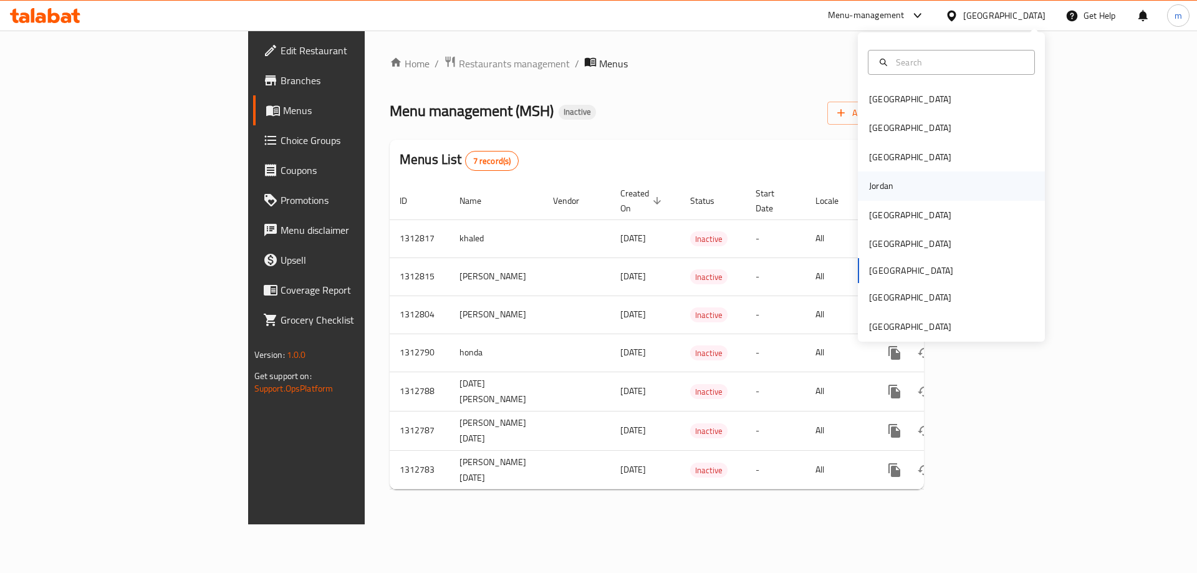
click at [939, 185] on div "Jordan" at bounding box center [951, 185] width 187 height 29
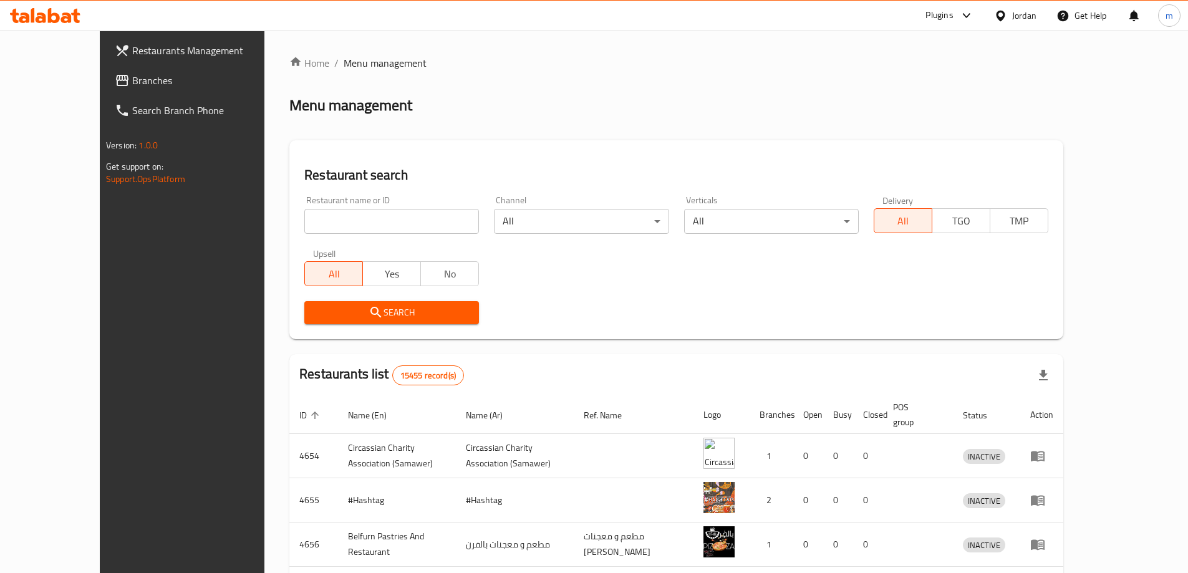
click at [960, 14] on icon at bounding box center [966, 15] width 15 height 15
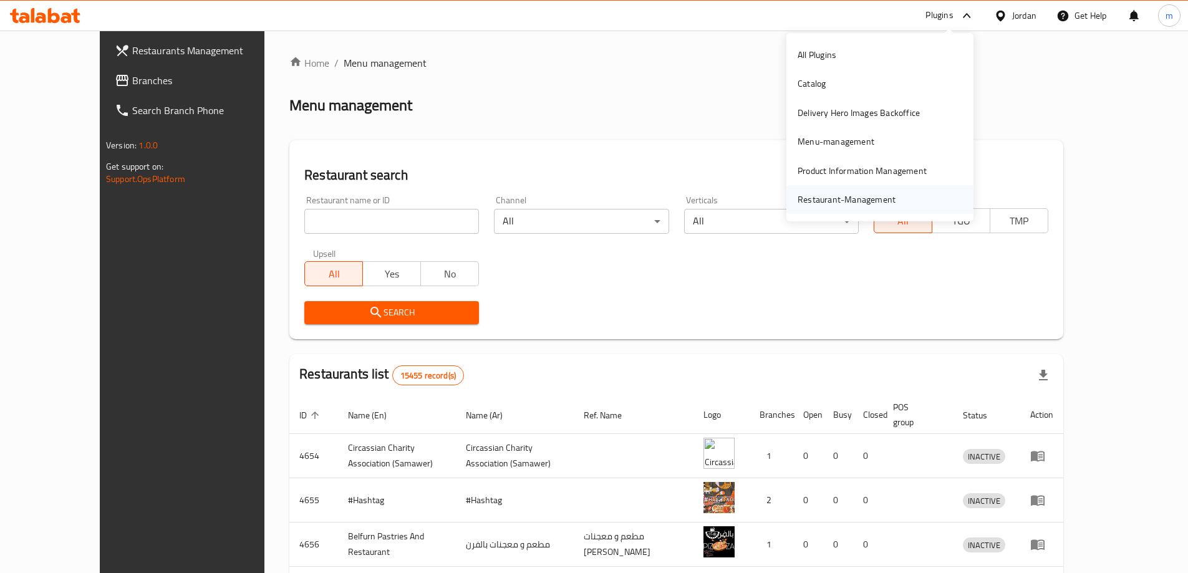
click at [870, 197] on div "Restaurant-Management" at bounding box center [846, 200] width 98 height 14
